Goal: Navigation & Orientation: Understand site structure

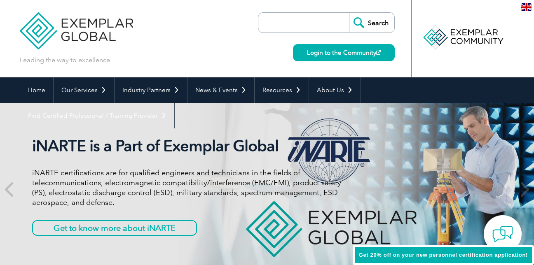
click at [38, 21] on img at bounding box center [76, 24] width 113 height 49
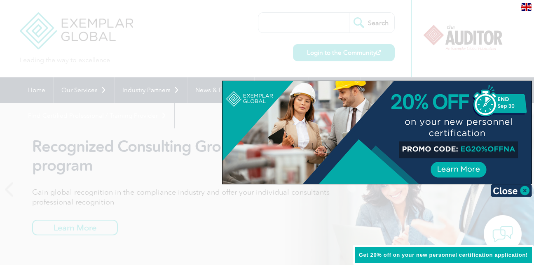
drag, startPoint x: 44, startPoint y: 28, endPoint x: 266, endPoint y: 29, distance: 222.8
click at [266, 29] on div at bounding box center [267, 132] width 534 height 265
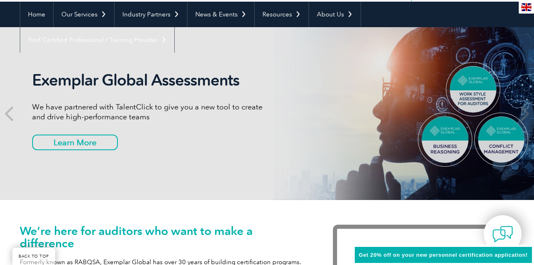
scroll to position [82, 0]
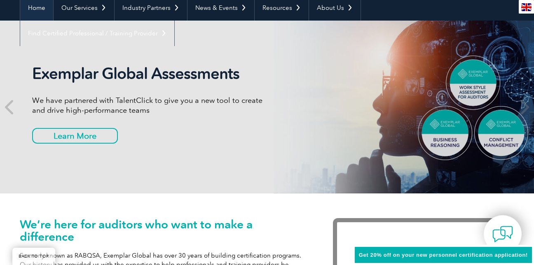
click at [42, 7] on link "Home" at bounding box center [36, 8] width 33 height 26
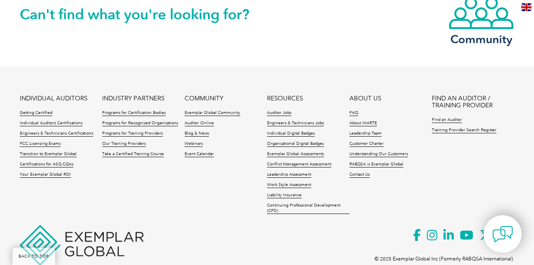
scroll to position [1991, 0]
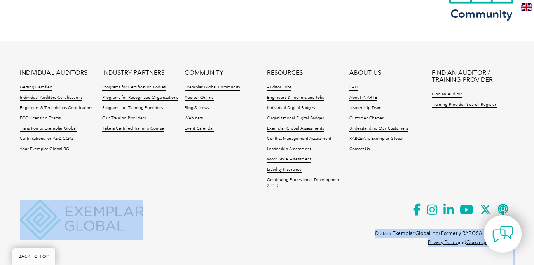
drag, startPoint x: 37, startPoint y: 194, endPoint x: 63, endPoint y: 203, distance: 28.0
click at [63, 203] on div "INDIVIDUAL AUDITORS Getting Certified Individual Auditors Certifications Engine…" at bounding box center [267, 147] width 494 height 155
copy div "© 2025 Exemplar Global Inc (Formerly RABQSA International). Privacy Policy and …"
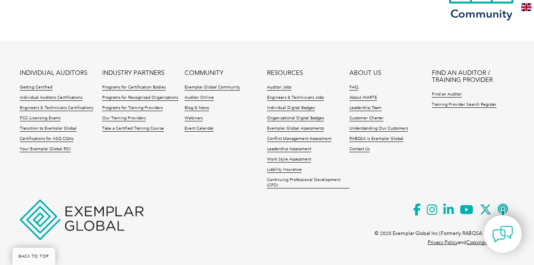
click at [166, 212] on div "INDIVIDUAL AUDITORS Getting Certified Individual Auditors Certifications Engine…" at bounding box center [267, 147] width 494 height 155
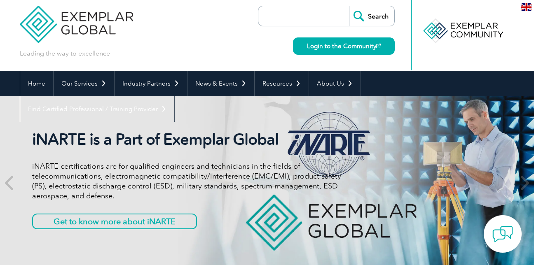
scroll to position [0, 0]
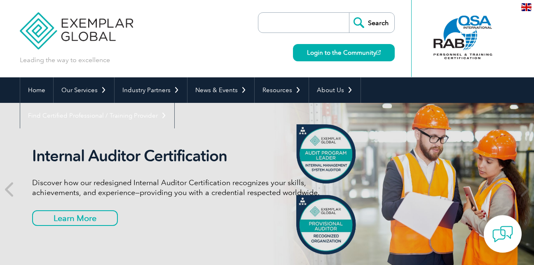
click at [452, 24] on div at bounding box center [463, 37] width 82 height 45
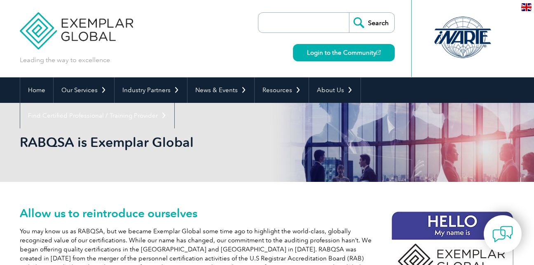
click at [42, 32] on img at bounding box center [76, 24] width 113 height 49
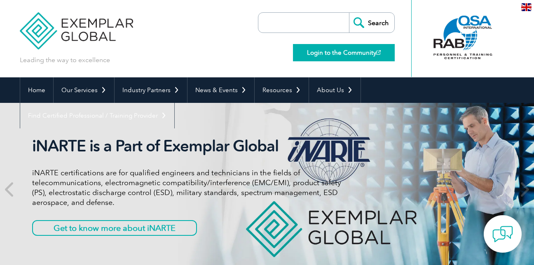
click at [334, 49] on link "Login to the Community" at bounding box center [344, 52] width 102 height 17
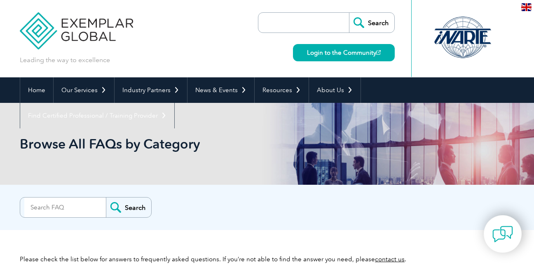
click at [73, 32] on img at bounding box center [76, 24] width 113 height 49
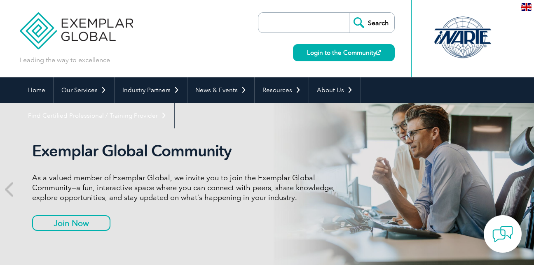
click at [38, 29] on img at bounding box center [76, 24] width 113 height 49
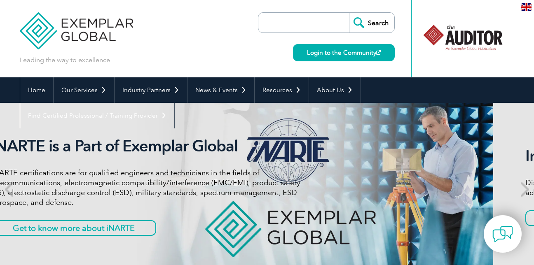
drag, startPoint x: 275, startPoint y: 225, endPoint x: 234, endPoint y: 211, distance: 43.0
click at [234, 211] on div "iNARTE is a Part of Exemplar Global iNARTE certifications are for qualified eng…" at bounding box center [145, 189] width 309 height 105
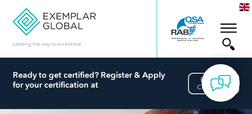
click at [72, 28] on img at bounding box center [54, 17] width 83 height 35
